Goal: Task Accomplishment & Management: Manage account settings

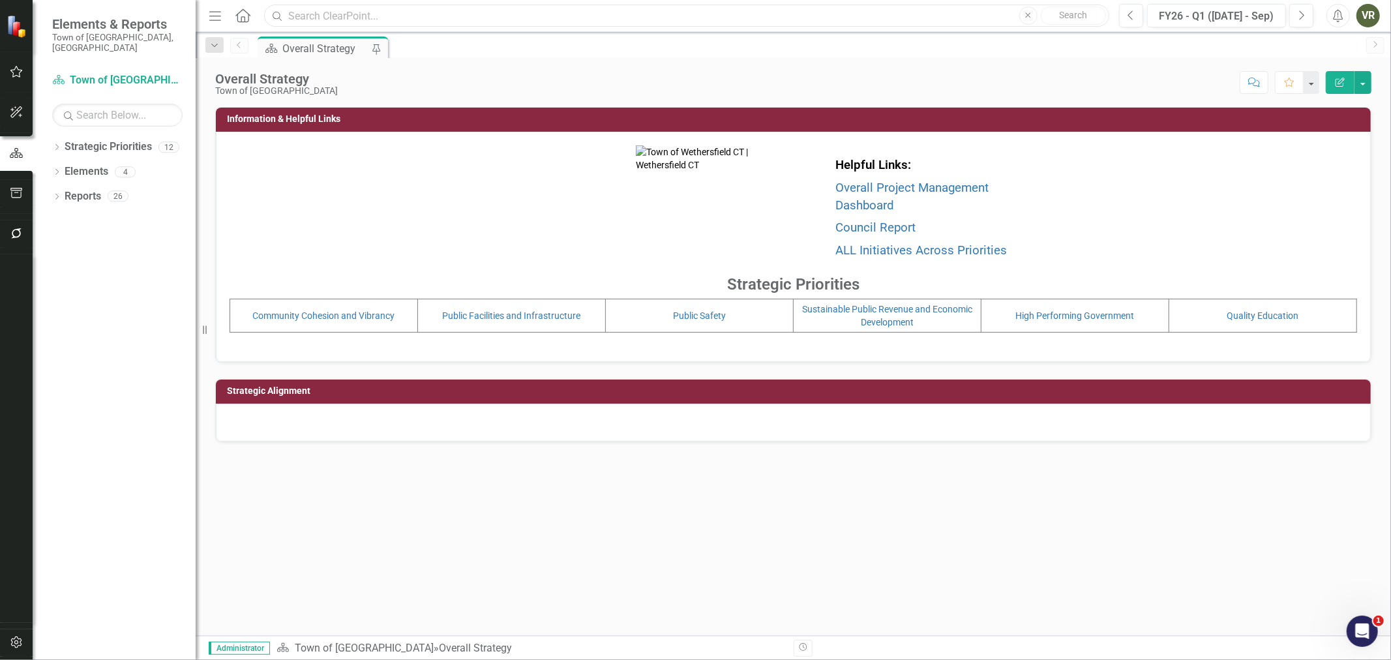
click at [366, 20] on input "text" at bounding box center [686, 16] width 845 height 23
paste input "LOTCIP Main St Recon & Safety Phases 1 & 2 (#L159-0005 & 0006, 30147 & TBD)"
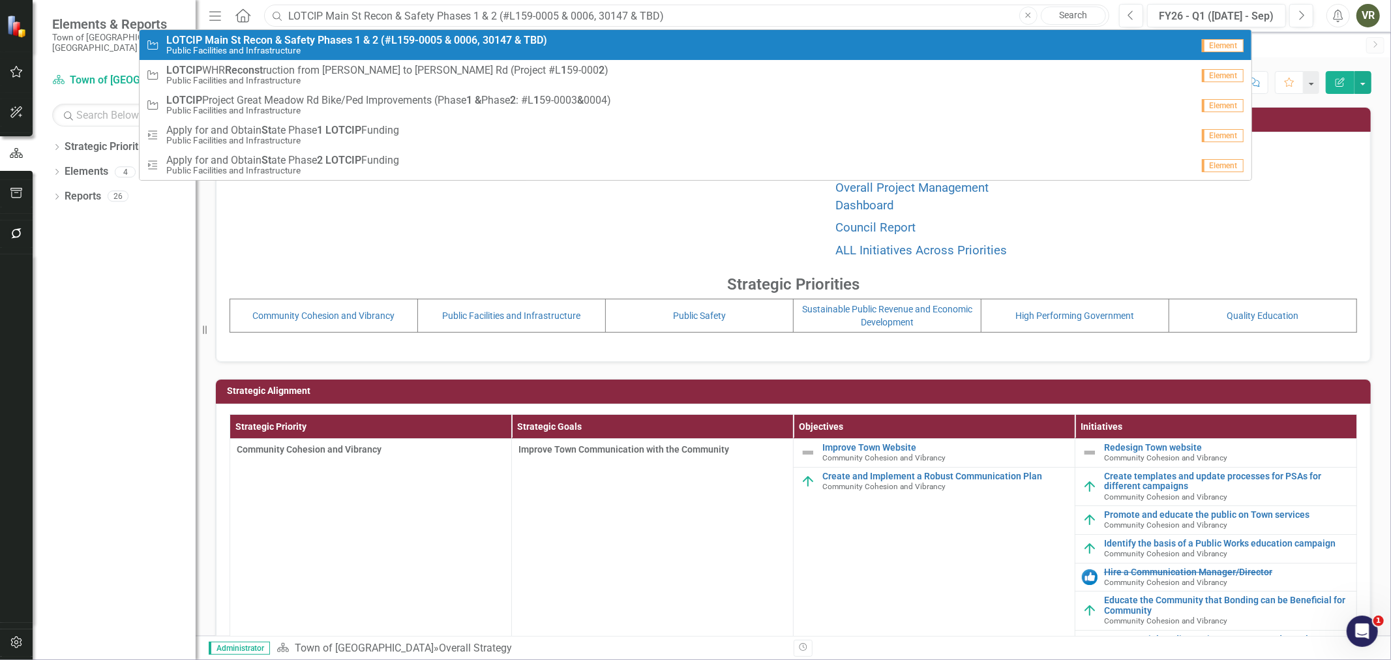
type input "LOTCIP Main St Recon & Safety Phases 1 & 2 (#L159-0005 & 0006, 30147 & TBD)"
click at [543, 44] on strong "TBD)" at bounding box center [535, 40] width 23 height 12
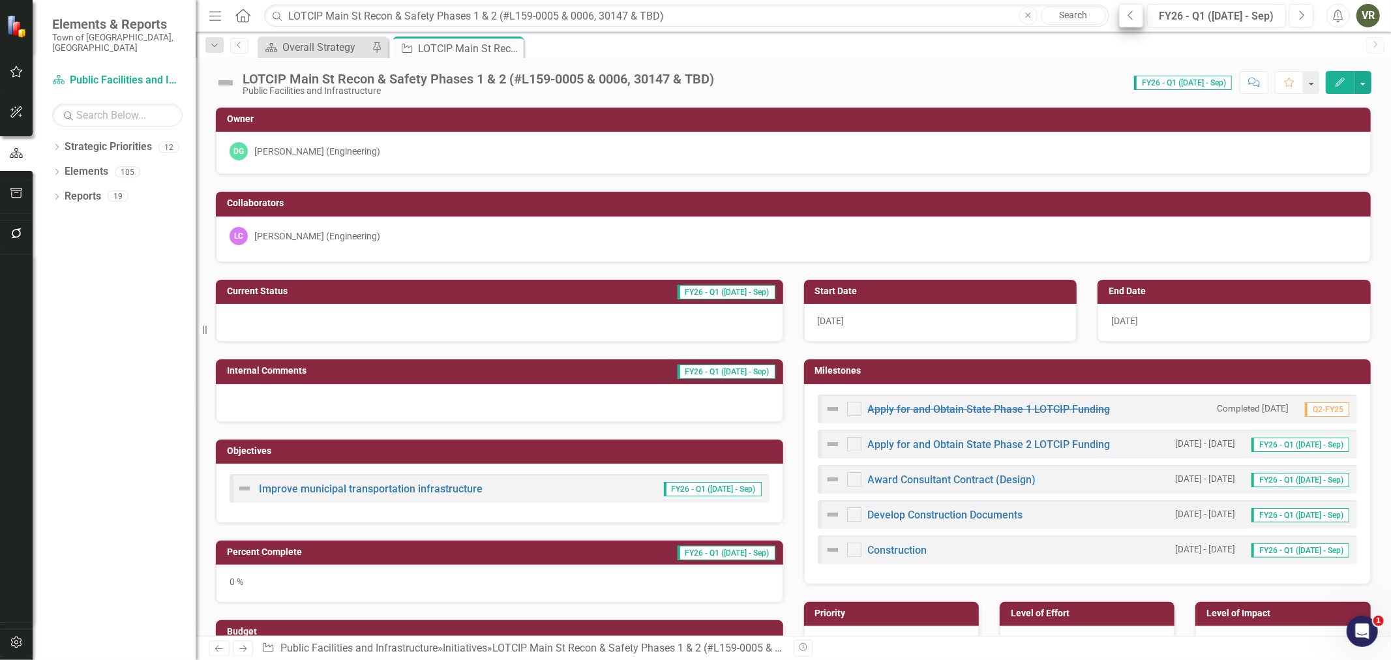
checkbox input "true"
click at [1123, 20] on button "Previous" at bounding box center [1131, 15] width 24 height 23
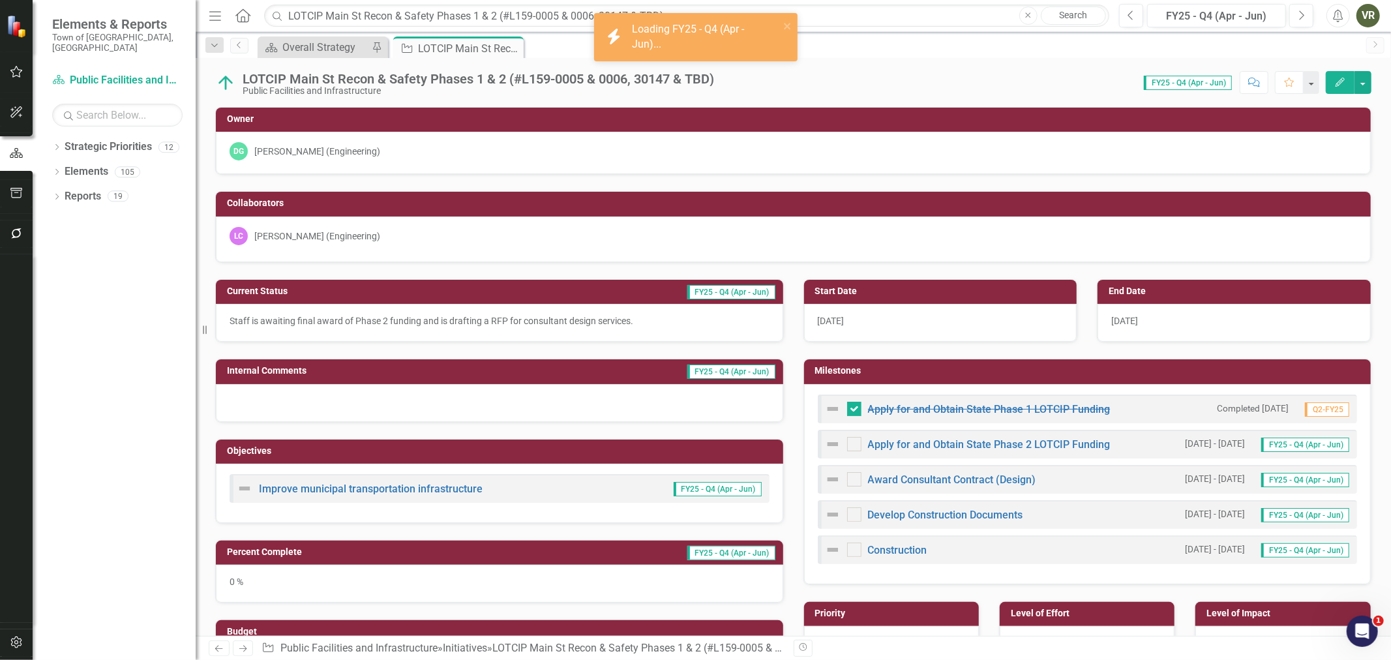
click at [311, 587] on div "0 %" at bounding box center [499, 584] width 567 height 38
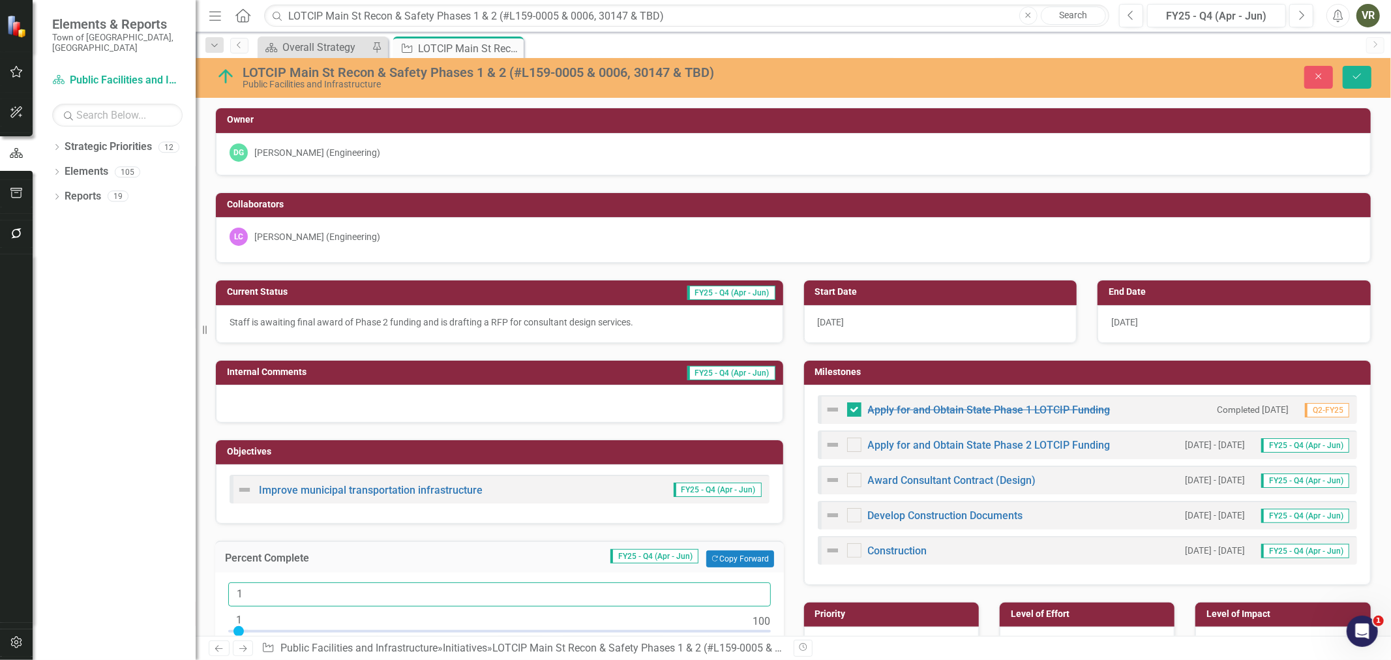
type input "1"
click at [756, 591] on input "1" at bounding box center [499, 594] width 542 height 24
click at [1358, 83] on button "Save" at bounding box center [1356, 77] width 29 height 23
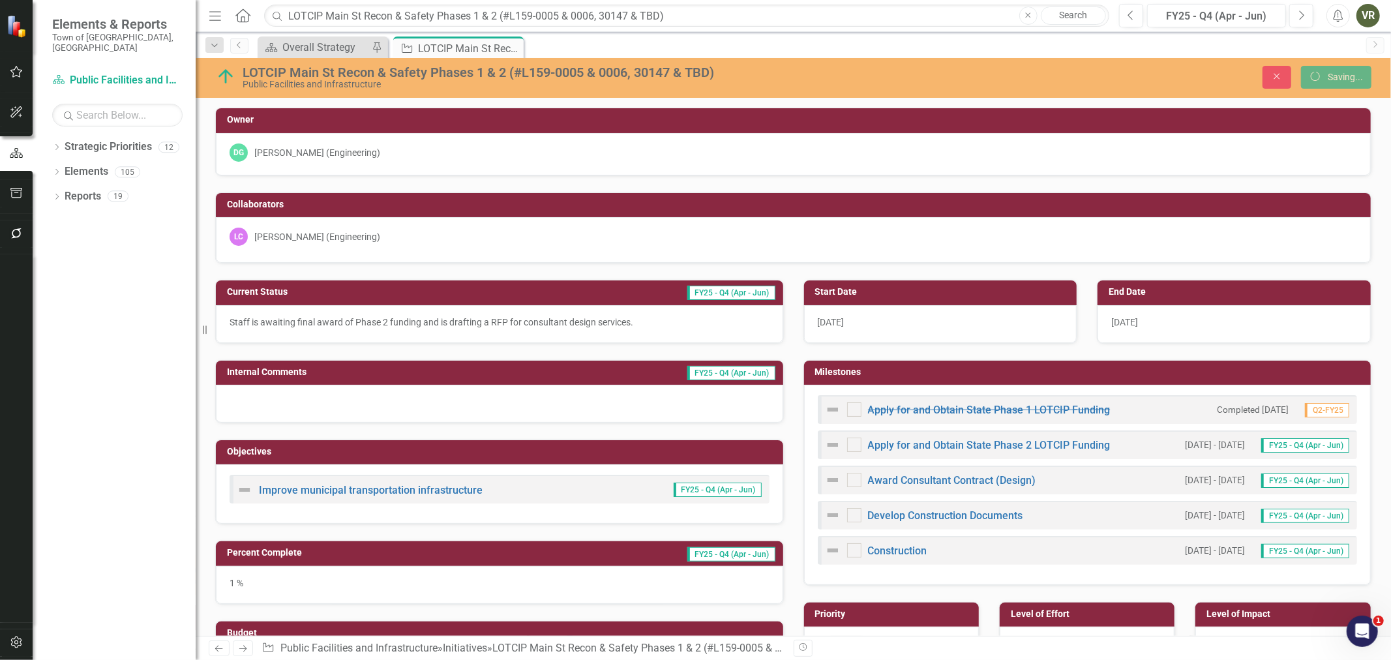
checkbox input "true"
